Goal: Information Seeking & Learning: Learn about a topic

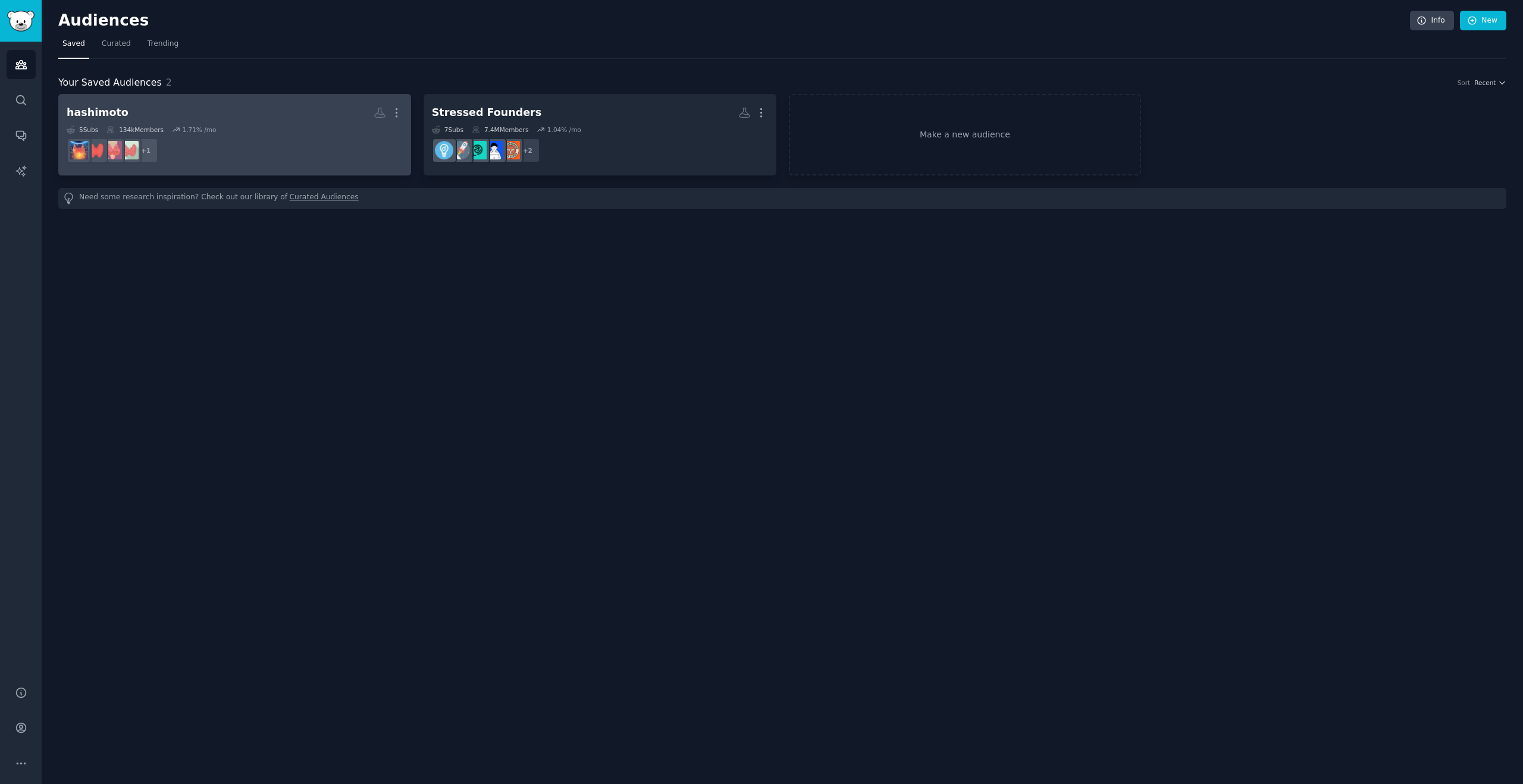
click at [223, 116] on h2 "hashimoto More" at bounding box center [235, 113] width 336 height 21
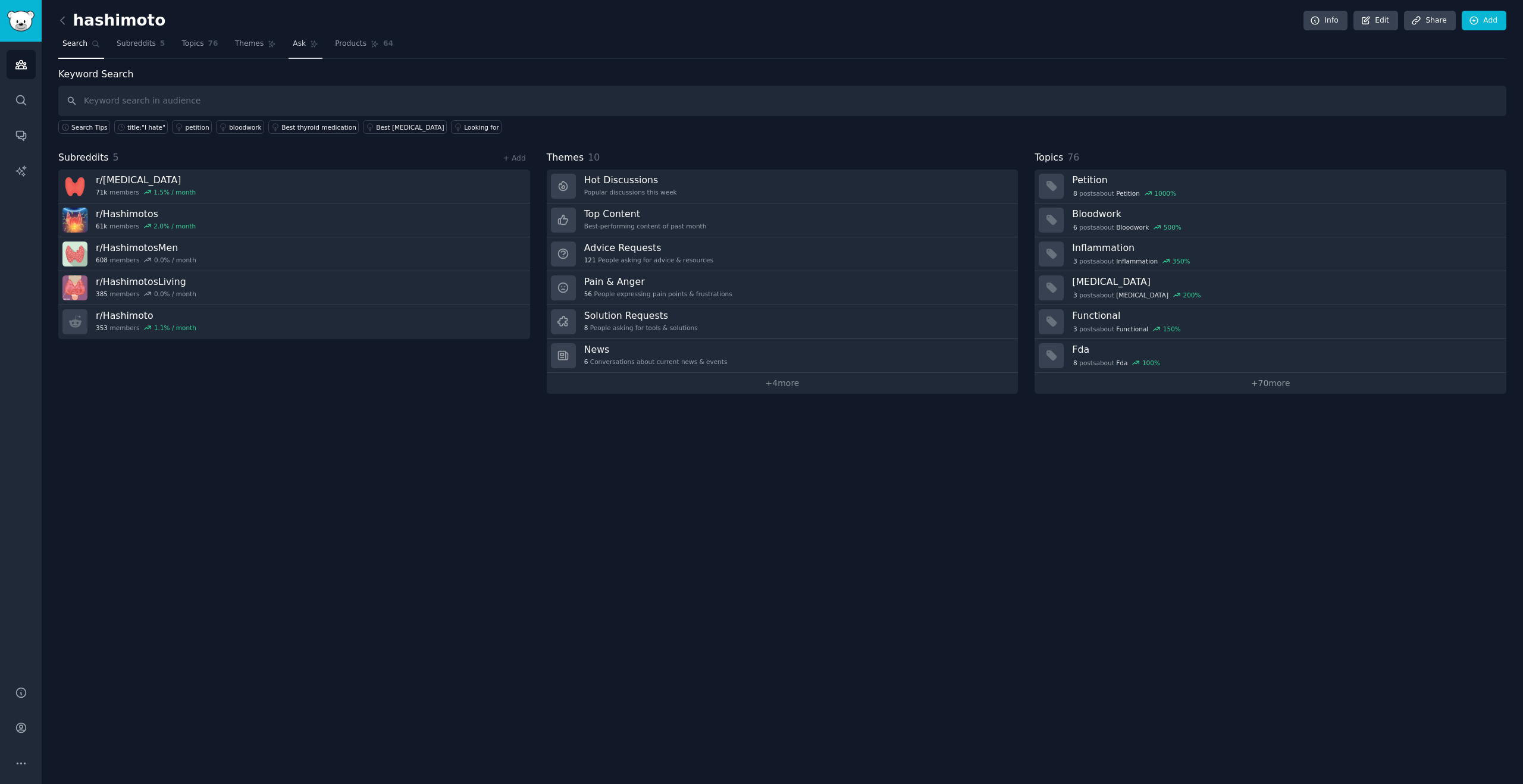
drag, startPoint x: 295, startPoint y: 51, endPoint x: 293, endPoint y: 61, distance: 10.2
click at [295, 51] on link "Ask" at bounding box center [305, 47] width 34 height 25
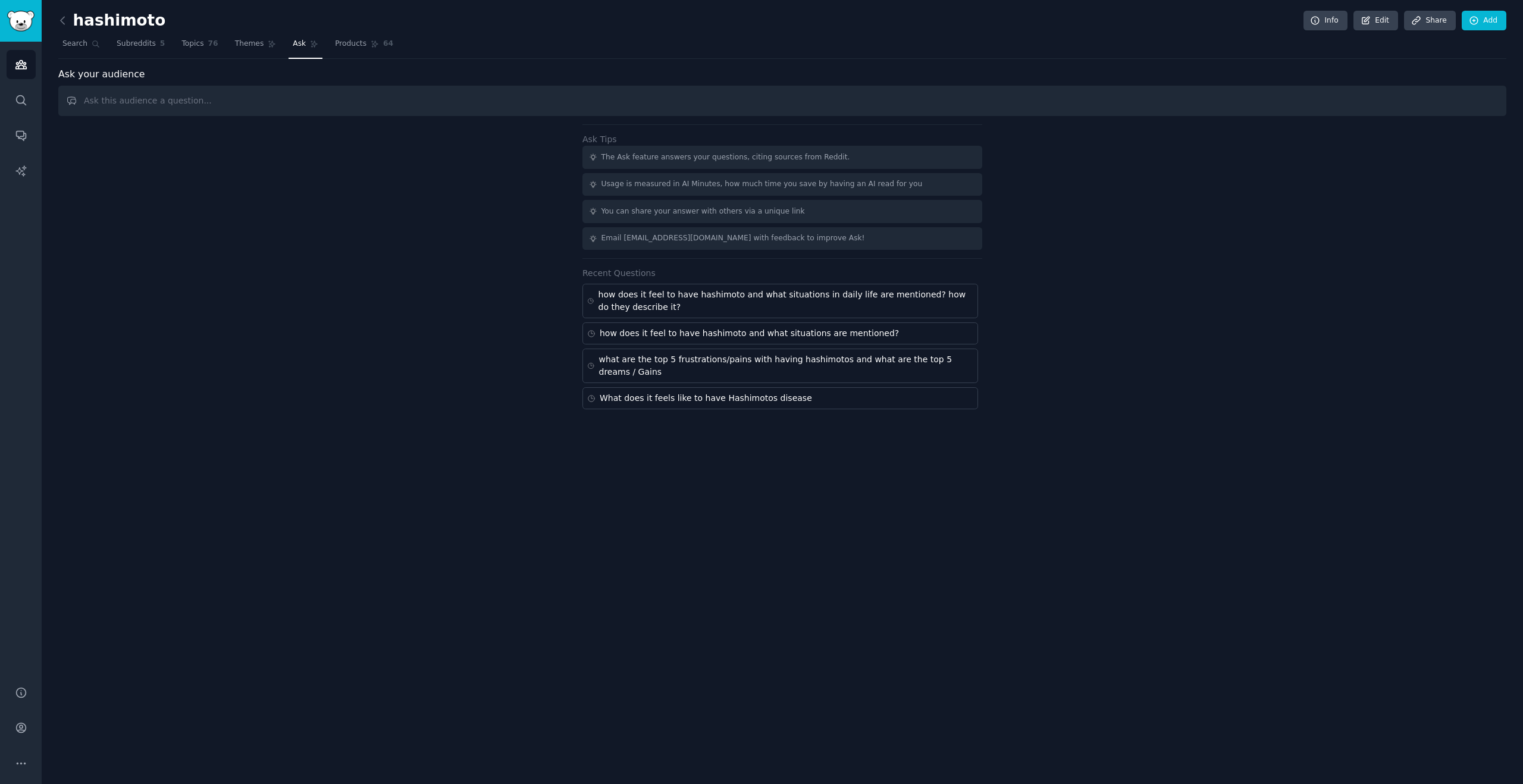
click at [121, 21] on h2 "hashimoto" at bounding box center [111, 21] width 107 height 19
click at [231, 47] on link "Themes" at bounding box center [255, 47] width 50 height 25
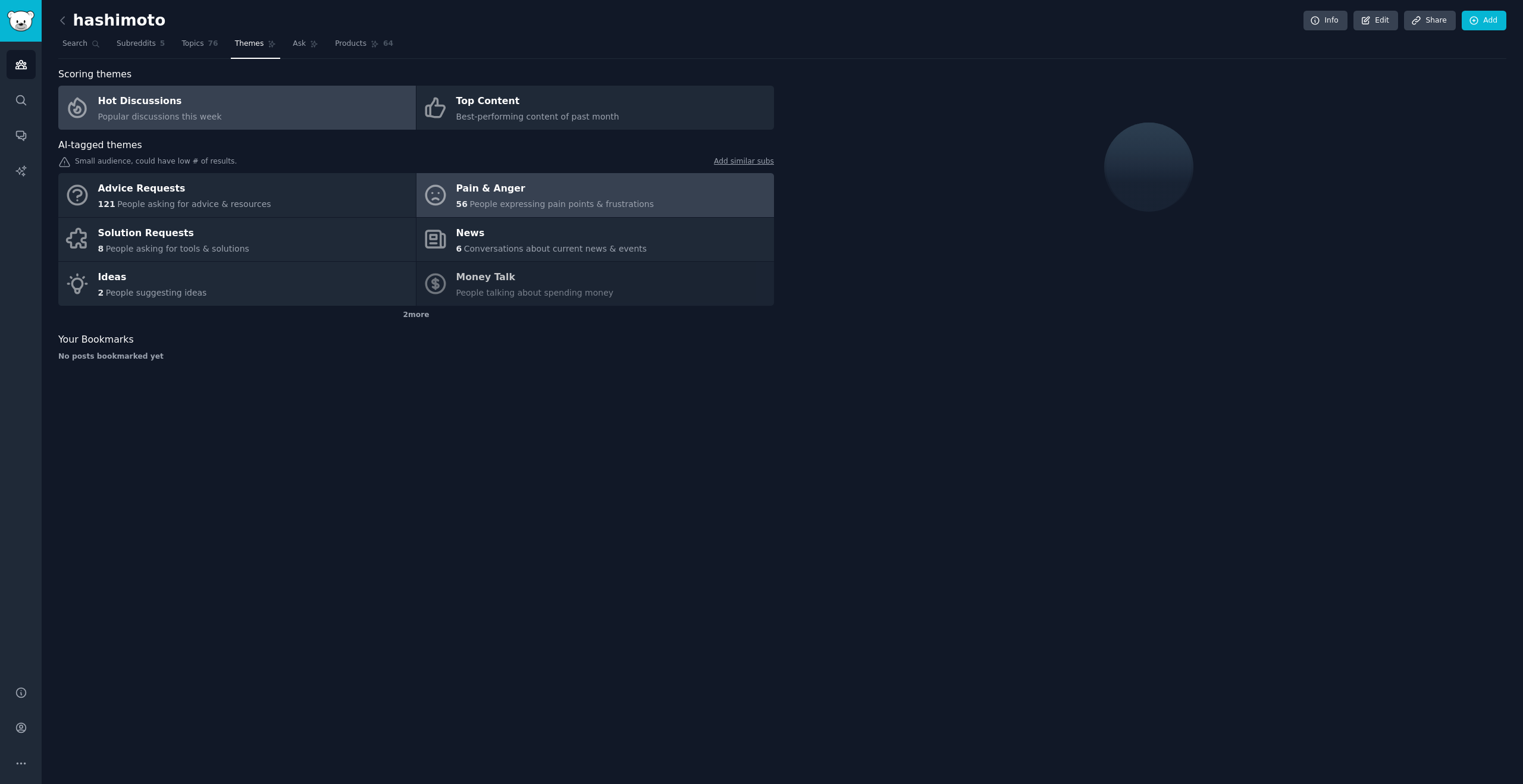
click at [532, 195] on div "Pain & Anger" at bounding box center [556, 189] width 198 height 19
click at [551, 196] on div "Pain & Anger" at bounding box center [556, 189] width 198 height 19
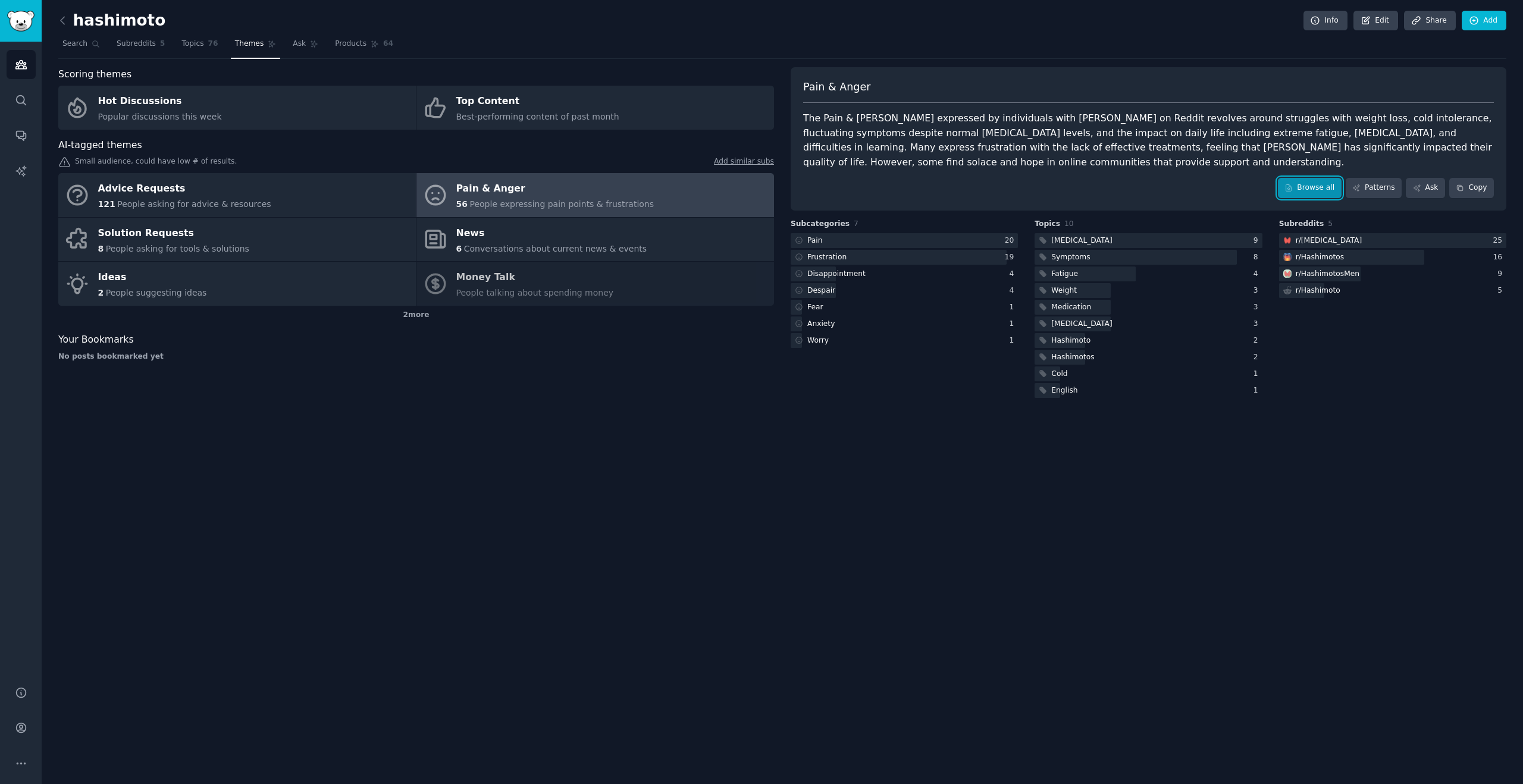
click at [1310, 191] on link "Browse all" at bounding box center [1310, 188] width 64 height 20
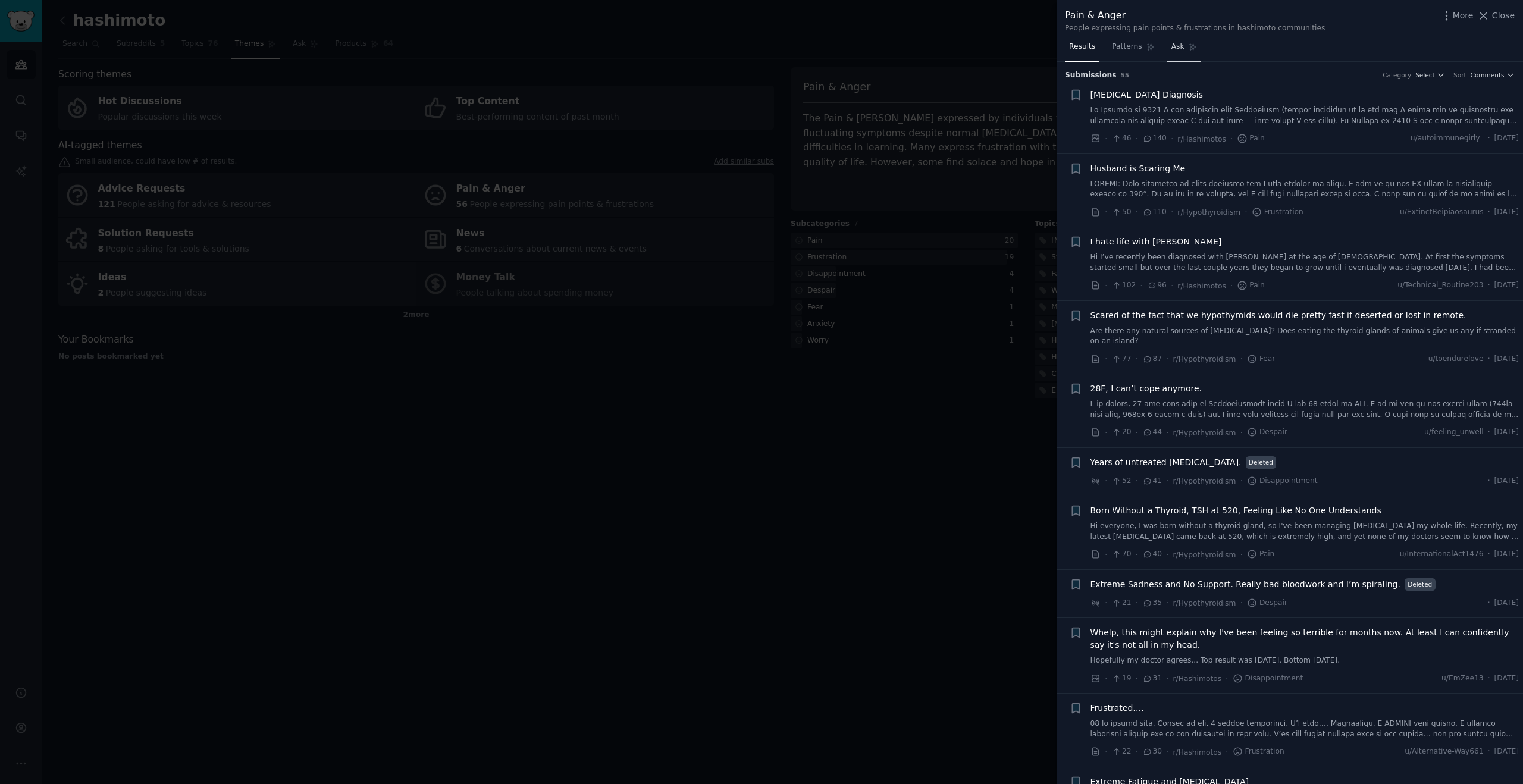
click at [1186, 52] on link "Ask" at bounding box center [1184, 50] width 34 height 25
